Goal: Complete application form

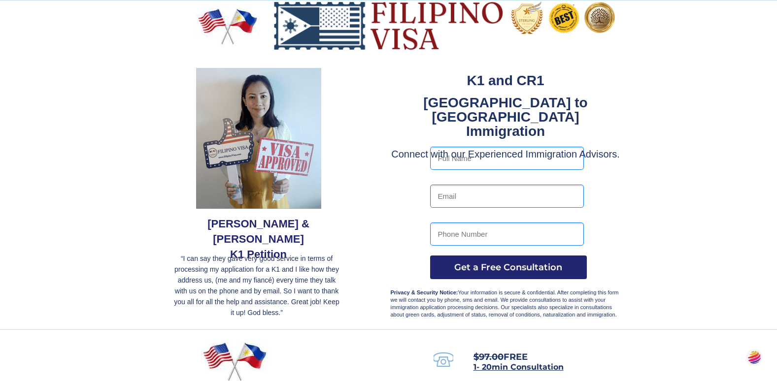
click at [460, 160] on input "text" at bounding box center [507, 158] width 154 height 23
type input "JOHN WILSON"
type input "jiw7740@hotmail.com"
type input "702-742-4232"
click at [457, 268] on span "Get a Free Consultation" at bounding box center [508, 267] width 157 height 11
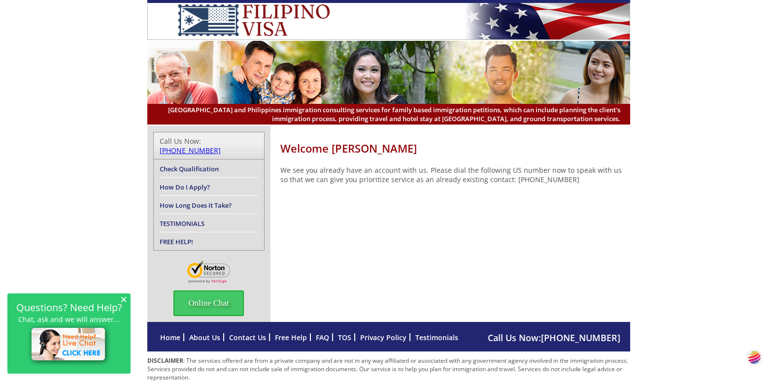
click at [177, 201] on link "How Long Does it Take?" at bounding box center [196, 205] width 72 height 9
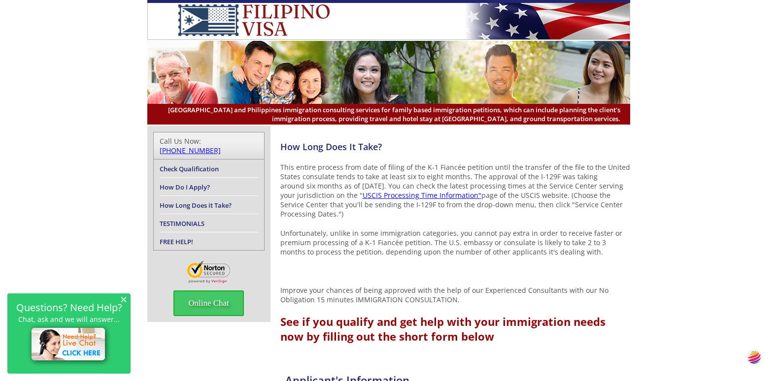
click at [179, 183] on link "How Do I Apply?" at bounding box center [185, 187] width 50 height 9
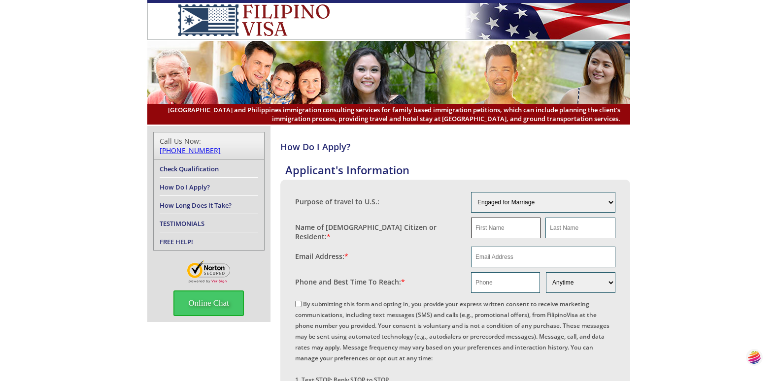
click at [494, 221] on input "text" at bounding box center [505, 228] width 69 height 21
type input "JOHN"
type input "WILSON"
type input "jiw7740@hotmail.com"
type input "702-742-4232"
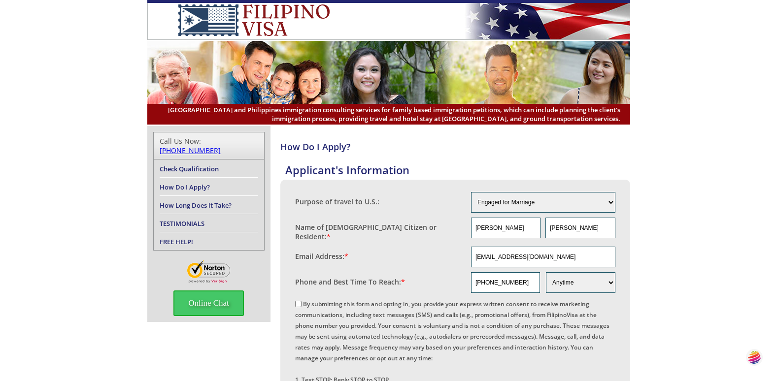
click at [299, 302] on input "By submitting this form and opting in, you provide your express written consent…" at bounding box center [298, 304] width 6 height 6
checkbox input "true"
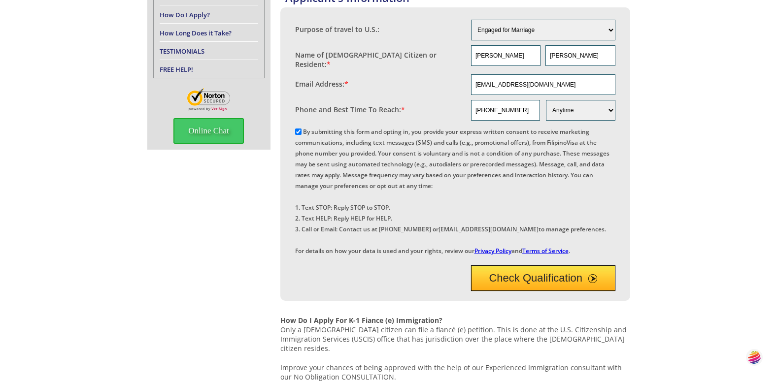
scroll to position [190, 0]
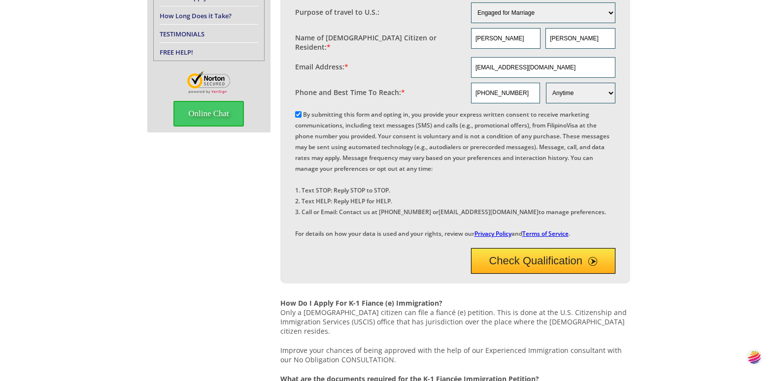
click at [505, 274] on button "Check Qualification" at bounding box center [543, 261] width 144 height 26
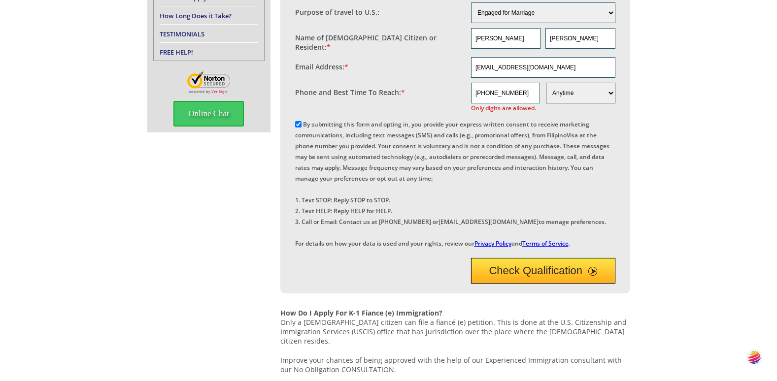
click at [565, 284] on button "Check Qualification" at bounding box center [543, 271] width 144 height 26
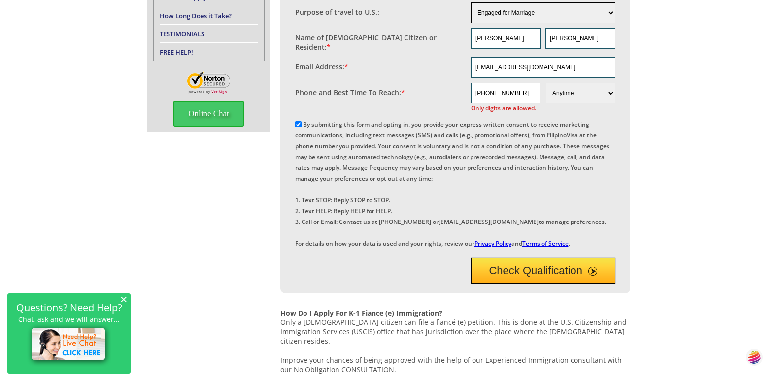
click at [612, 15] on select "Engaged for Marriage Already Married to U.S. Citizen / Resident For Short Term …" at bounding box center [543, 12] width 144 height 21
select select "4"
click at [471, 2] on select "Engaged for Marriage Already Married to U.S. Citizen / Resident For Short Term …" at bounding box center [543, 12] width 144 height 21
click at [610, 15] on select "Engaged for Marriage Already Married to U.S. Citizen / Resident For Short Term …" at bounding box center [543, 12] width 144 height 21
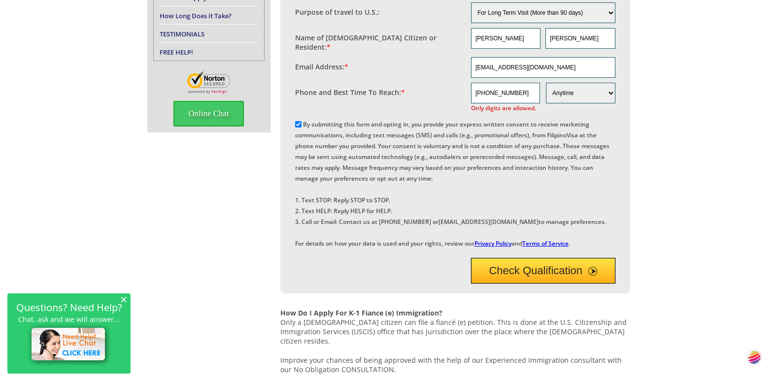
click at [548, 284] on button "Check Qualification" at bounding box center [543, 271] width 144 height 26
click at [483, 88] on input "702-742-4232" at bounding box center [505, 93] width 69 height 21
click at [494, 89] on input "702742-4232" at bounding box center [505, 93] width 69 height 21
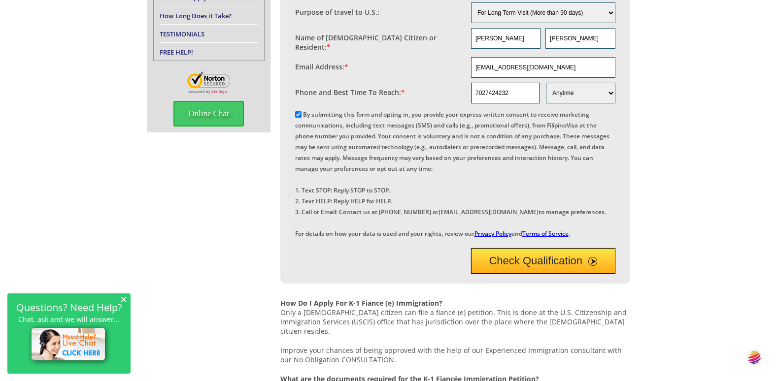
type input "7027424232"
click at [528, 274] on button "Check Qualification" at bounding box center [543, 261] width 144 height 26
